Goal: Obtain resource: Obtain resource

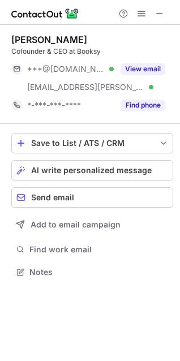
scroll to position [264, 180]
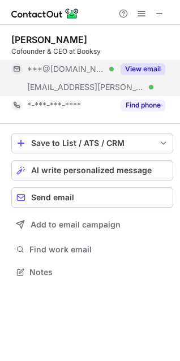
click at [156, 73] on button "View email" at bounding box center [143, 68] width 45 height 11
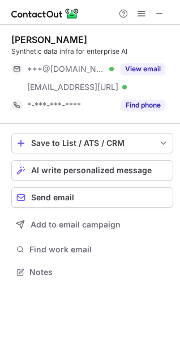
scroll to position [264, 180]
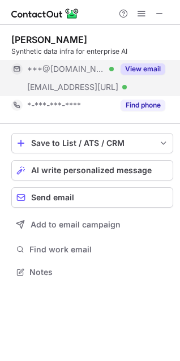
click at [137, 72] on button "View email" at bounding box center [143, 68] width 45 height 11
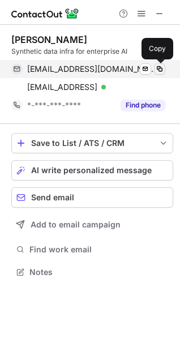
click at [158, 70] on span at bounding box center [159, 69] width 9 height 9
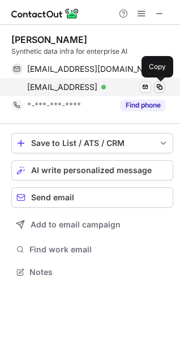
click at [156, 89] on span at bounding box center [159, 87] width 9 height 9
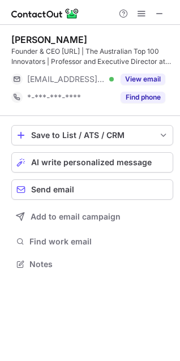
scroll to position [256, 180]
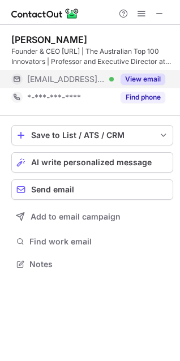
click at [152, 74] on button "View email" at bounding box center [143, 79] width 45 height 11
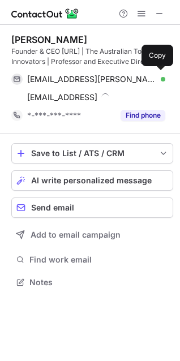
scroll to position [275, 180]
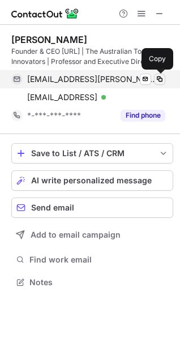
click at [161, 76] on span at bounding box center [159, 79] width 9 height 9
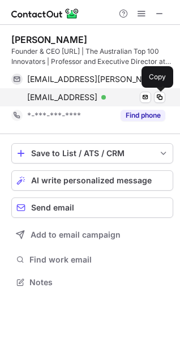
drag, startPoint x: 157, startPoint y: 99, endPoint x: 138, endPoint y: 105, distance: 20.8
click at [157, 98] on span at bounding box center [159, 97] width 9 height 9
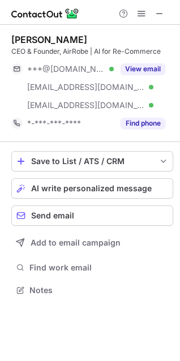
scroll to position [282, 180]
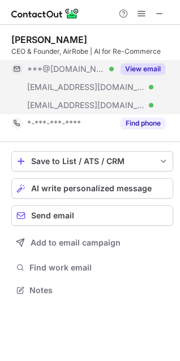
click at [130, 74] on button "View email" at bounding box center [143, 68] width 45 height 11
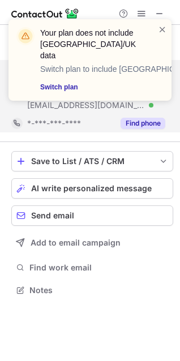
click at [134, 120] on button "Find phone" at bounding box center [143, 123] width 45 height 11
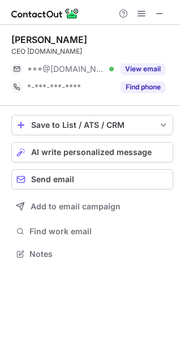
scroll to position [246, 180]
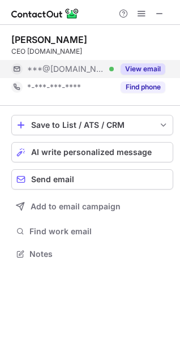
click at [151, 68] on button "View email" at bounding box center [143, 68] width 45 height 11
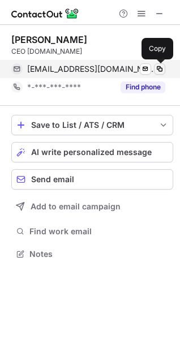
click at [160, 67] on span at bounding box center [159, 69] width 9 height 9
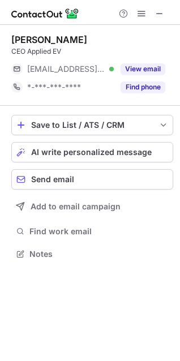
scroll to position [246, 180]
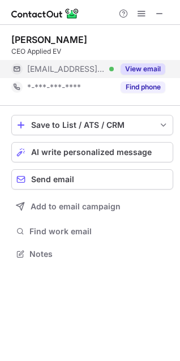
click at [123, 75] on div "View email" at bounding box center [140, 69] width 52 height 18
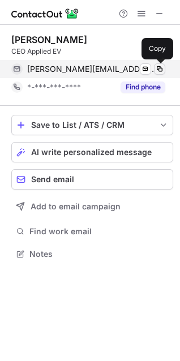
drag, startPoint x: 160, startPoint y: 70, endPoint x: 150, endPoint y: 74, distance: 11.2
click at [158, 71] on span at bounding box center [159, 69] width 9 height 9
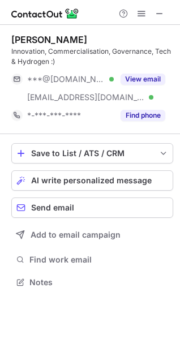
scroll to position [275, 180]
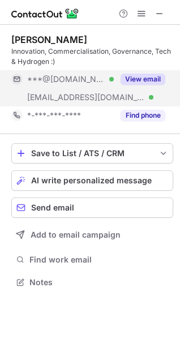
click at [143, 82] on button "View email" at bounding box center [143, 79] width 45 height 11
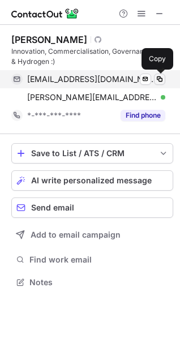
click at [160, 78] on span at bounding box center [159, 79] width 9 height 9
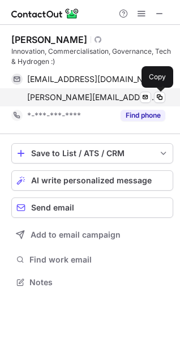
drag, startPoint x: 161, startPoint y: 96, endPoint x: 135, endPoint y: 104, distance: 27.2
click at [160, 96] on span at bounding box center [159, 97] width 9 height 9
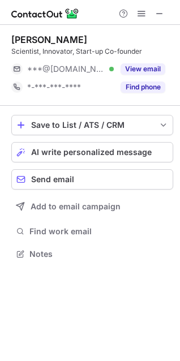
scroll to position [246, 180]
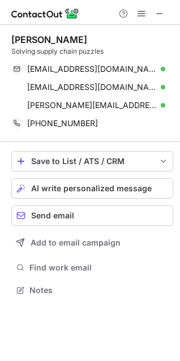
scroll to position [282, 180]
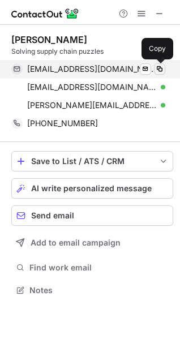
click at [163, 68] on span at bounding box center [159, 69] width 9 height 9
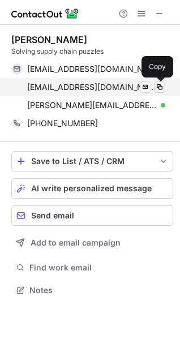
click at [165, 88] on button at bounding box center [159, 87] width 11 height 11
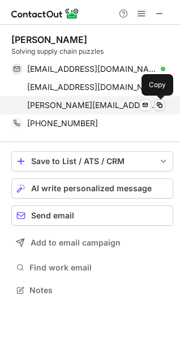
drag, startPoint x: 160, startPoint y: 105, endPoint x: 53, endPoint y: 144, distance: 113.7
click at [160, 105] on span at bounding box center [159, 105] width 9 height 9
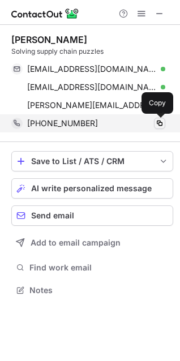
click at [158, 122] on span at bounding box center [159, 123] width 9 height 9
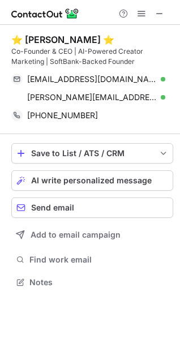
scroll to position [275, 180]
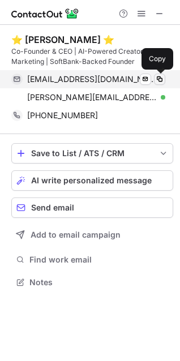
click at [162, 75] on span at bounding box center [159, 79] width 9 height 9
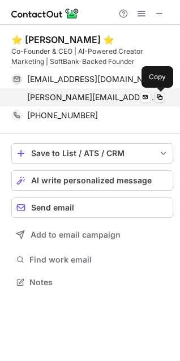
click at [157, 99] on span at bounding box center [159, 97] width 9 height 9
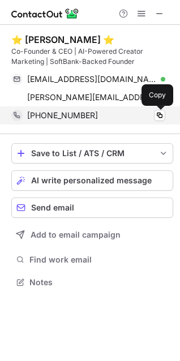
click at [157, 119] on span at bounding box center [159, 115] width 9 height 9
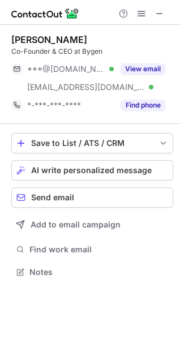
scroll to position [264, 180]
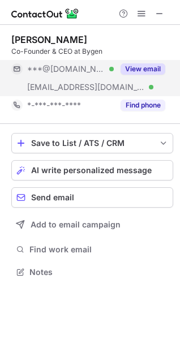
click at [138, 62] on div "View email" at bounding box center [140, 69] width 52 height 18
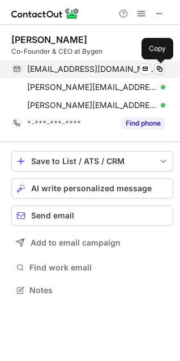
click at [159, 74] on button at bounding box center [159, 68] width 11 height 11
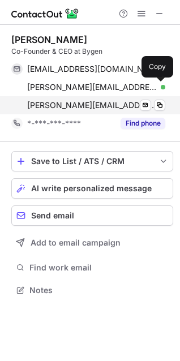
drag, startPoint x: 162, startPoint y: 89, endPoint x: 145, endPoint y: 99, distance: 19.8
click at [158, 91] on span at bounding box center [159, 87] width 9 height 9
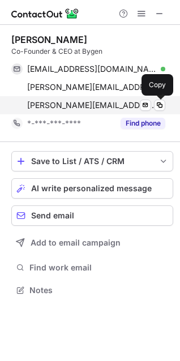
drag, startPoint x: 160, startPoint y: 104, endPoint x: 134, endPoint y: 110, distance: 26.9
click at [159, 103] on span at bounding box center [159, 105] width 9 height 9
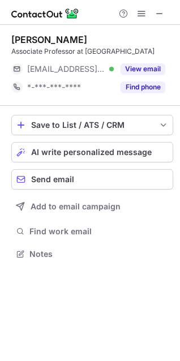
scroll to position [246, 180]
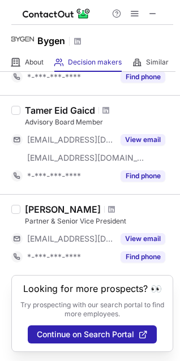
scroll to position [136, 0]
